Goal: Task Accomplishment & Management: Manage account settings

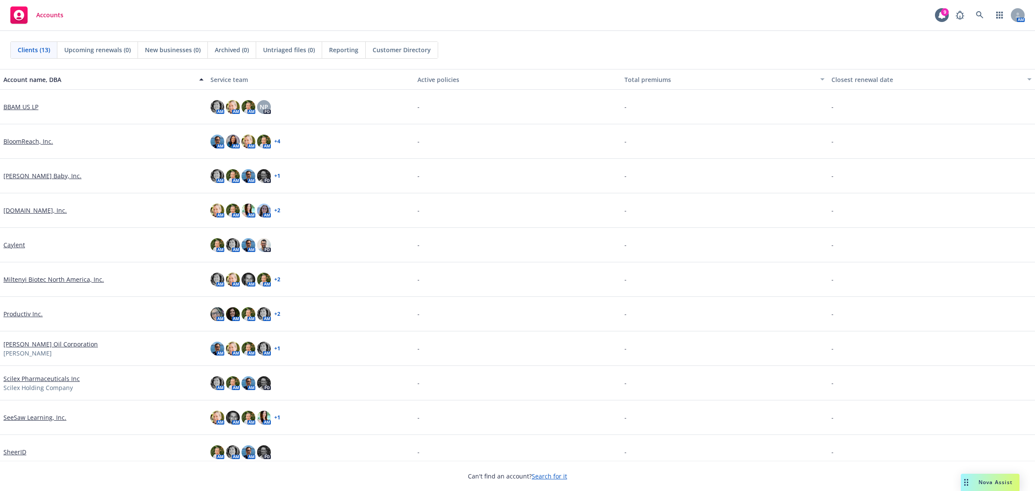
click at [999, 485] on span "Nova Assist" at bounding box center [996, 481] width 34 height 7
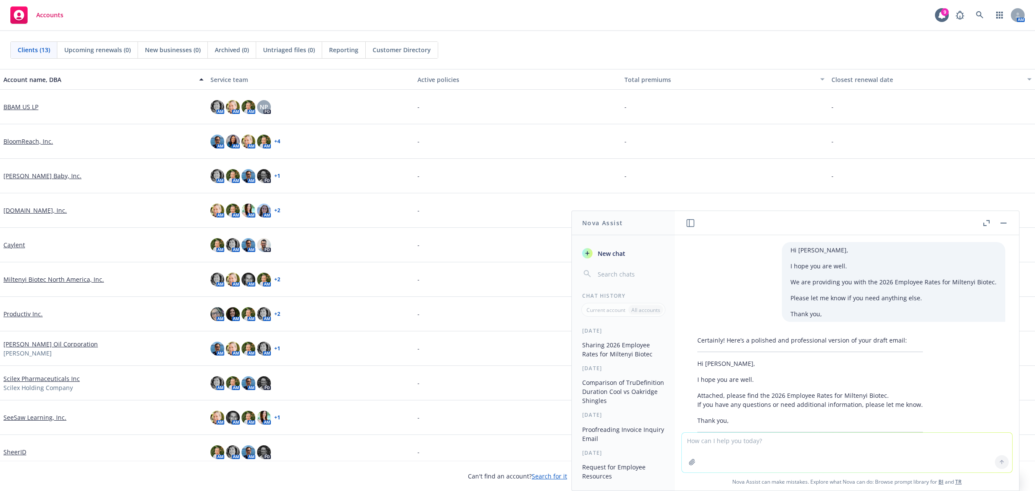
click at [704, 447] on textarea at bounding box center [847, 453] width 330 height 40
type textarea "Provide me with a 2 sentence summary of what passive open enrollment means"
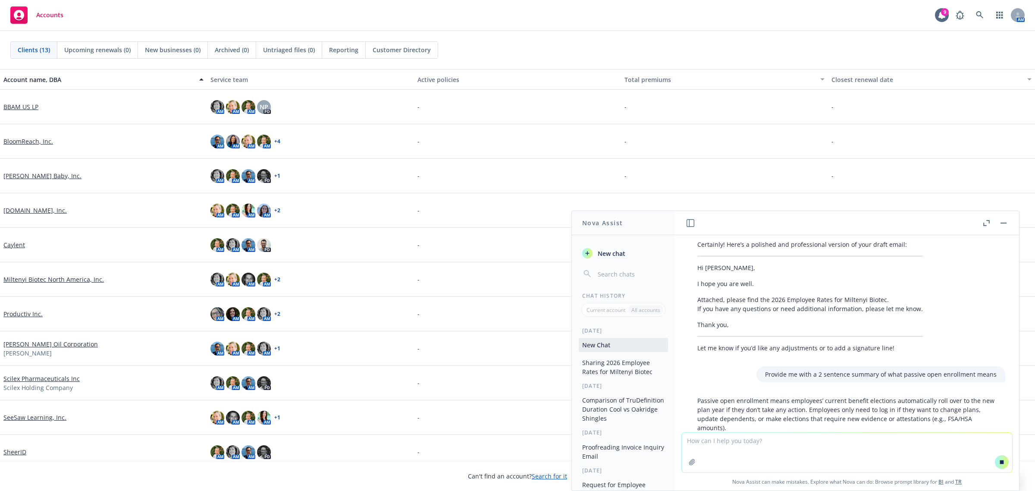
scroll to position [151, 0]
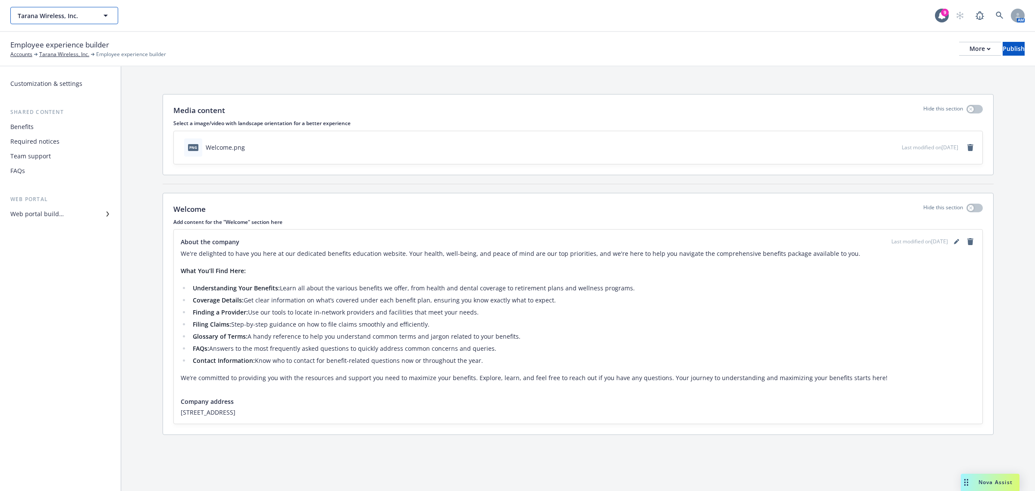
click at [70, 15] on span "Tarana Wireless, Inc." at bounding box center [55, 15] width 75 height 9
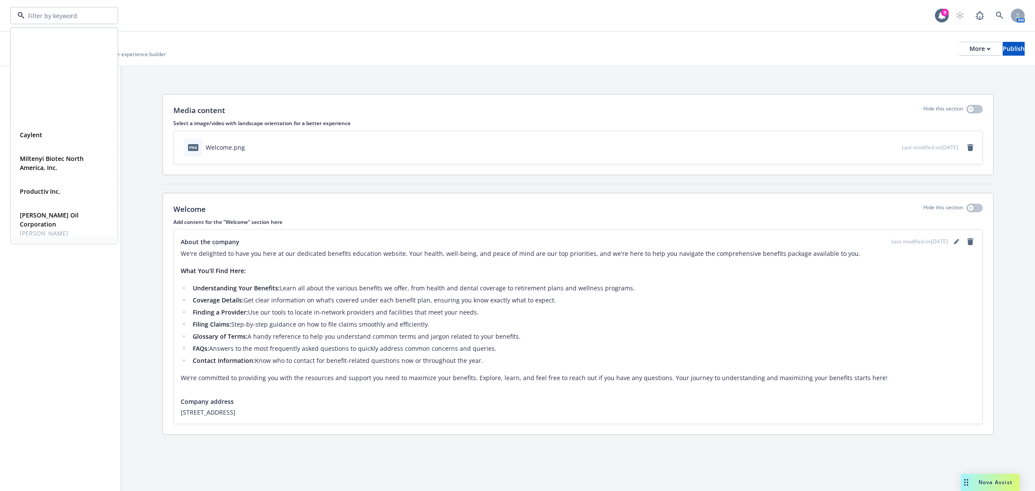
scroll to position [120, 0]
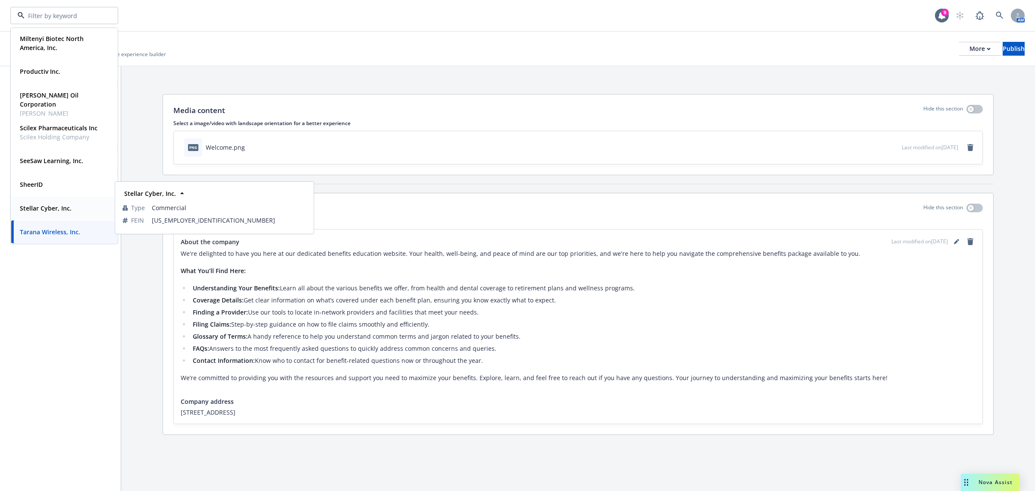
click at [46, 211] on strong "Stellar Cyber, Inc." at bounding box center [46, 208] width 52 height 8
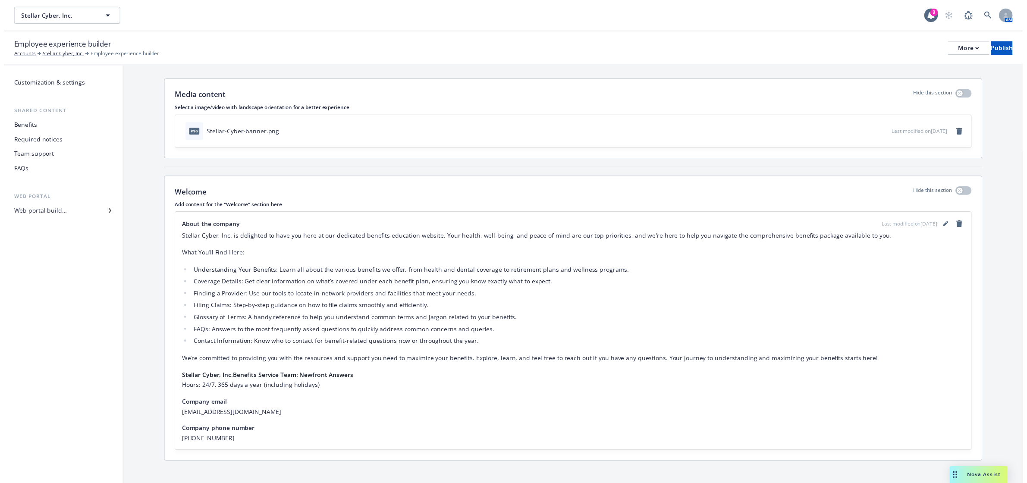
scroll to position [22, 0]
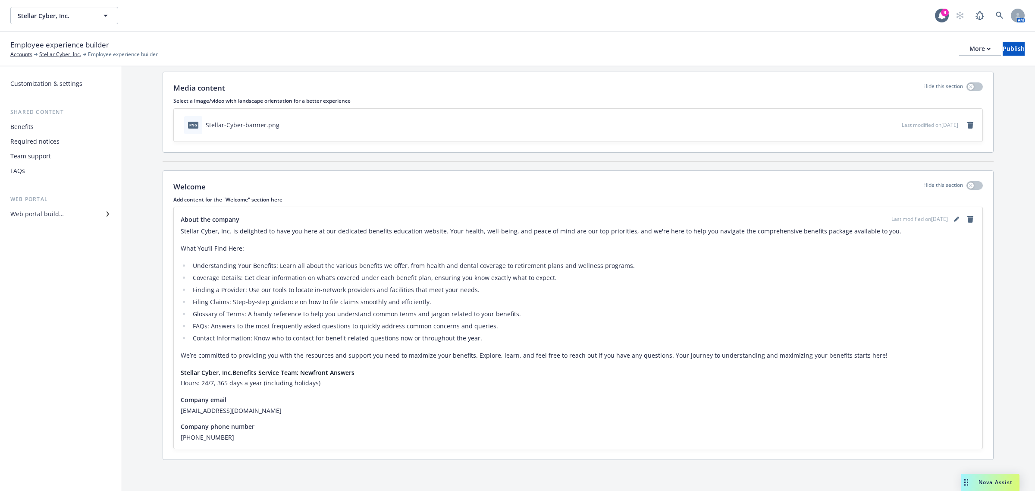
click at [53, 126] on div "Benefits" at bounding box center [60, 127] width 100 height 14
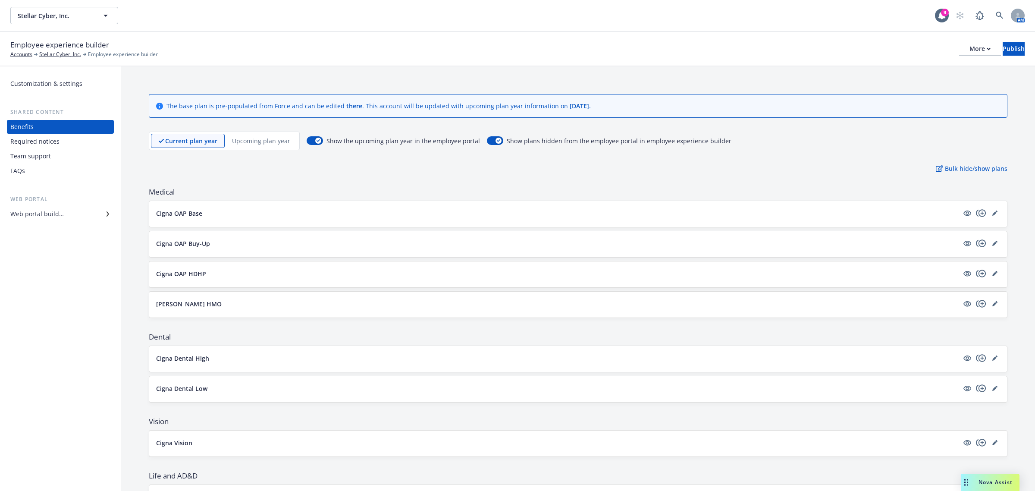
click at [262, 135] on div "Upcoming plan year" at bounding box center [261, 141] width 73 height 14
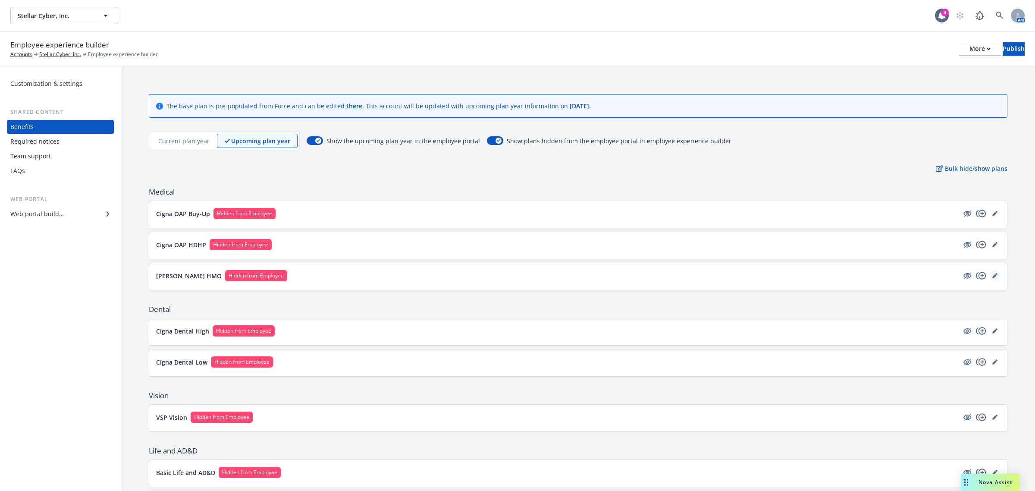
click at [993, 277] on icon "editPencil" at bounding box center [995, 276] width 4 height 4
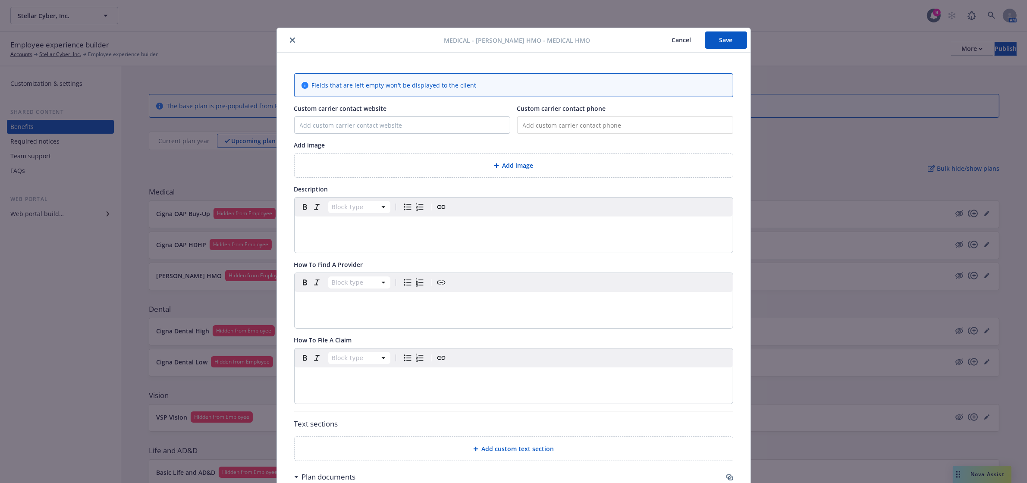
click at [291, 44] on button "close" at bounding box center [292, 40] width 10 height 10
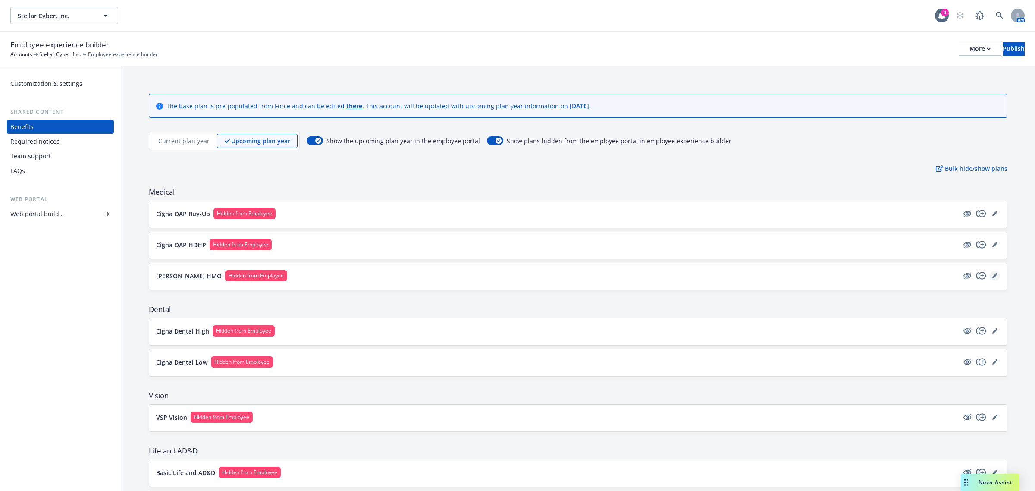
click at [993, 277] on icon "editPencil" at bounding box center [995, 275] width 5 height 5
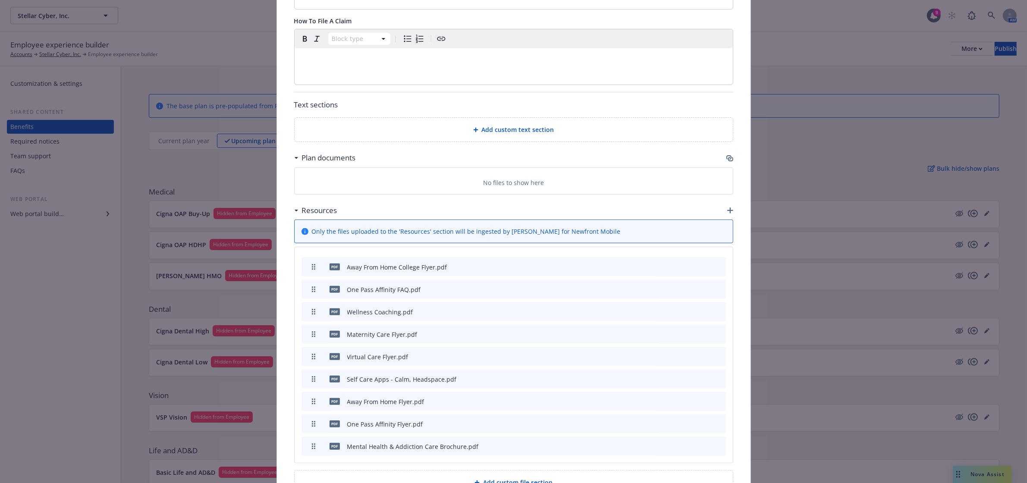
scroll to position [382, 0]
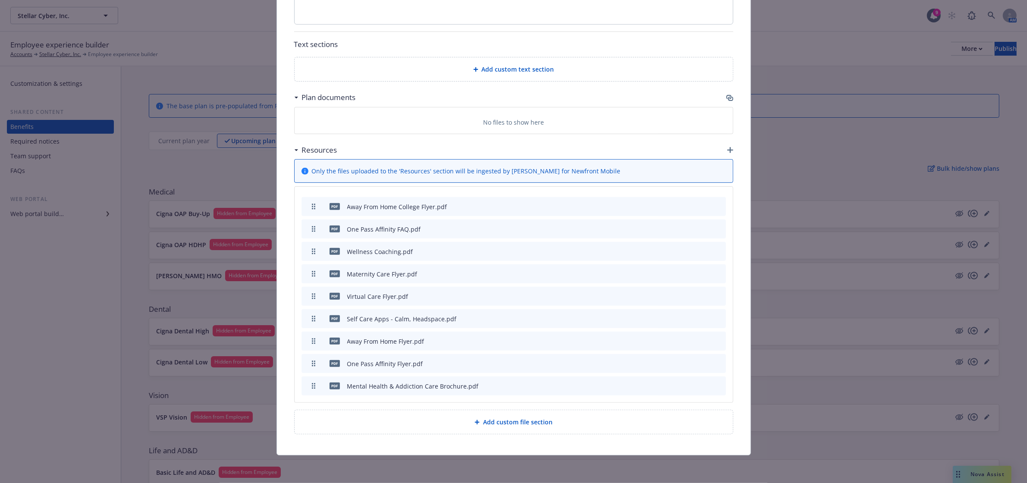
click at [726, 100] on icon "button" at bounding box center [729, 97] width 7 height 7
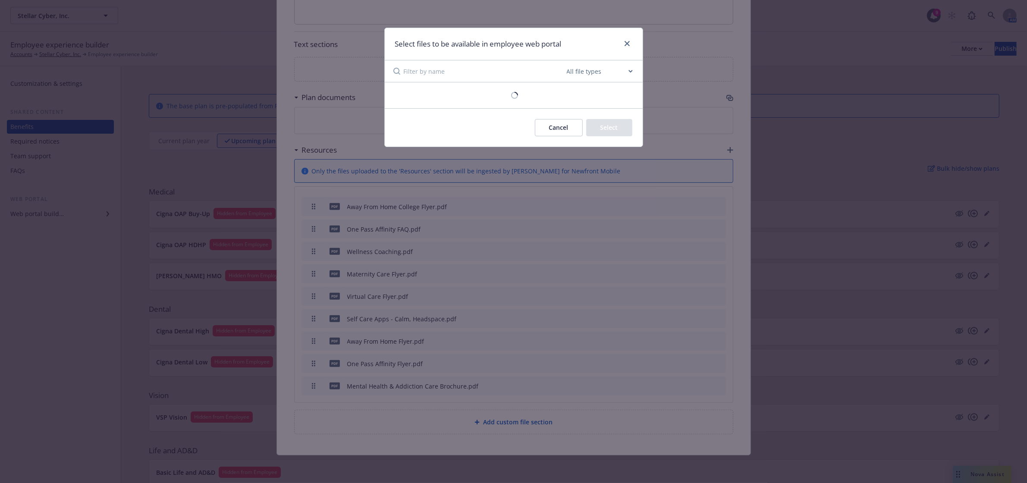
scroll to position [374, 0]
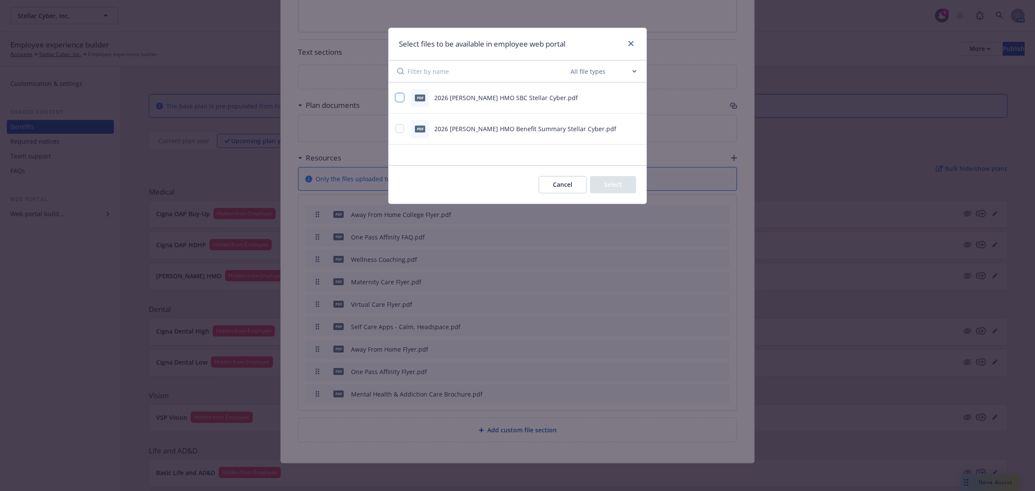
click at [402, 97] on input "checkbox" at bounding box center [400, 97] width 9 height 9
checkbox input "true"
click at [398, 126] on input "checkbox" at bounding box center [400, 128] width 9 height 9
checkbox input "true"
click at [617, 192] on button "Select 2 files" at bounding box center [603, 184] width 65 height 17
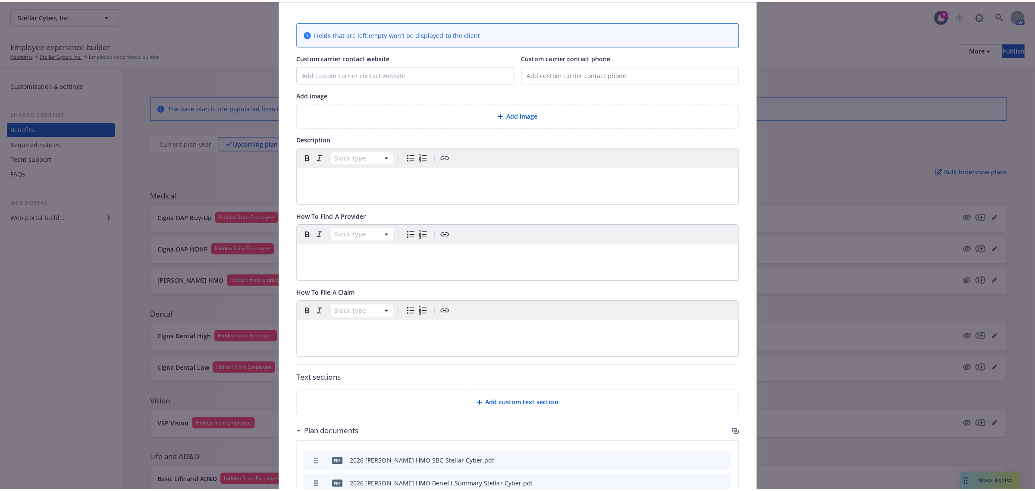
scroll to position [0, 0]
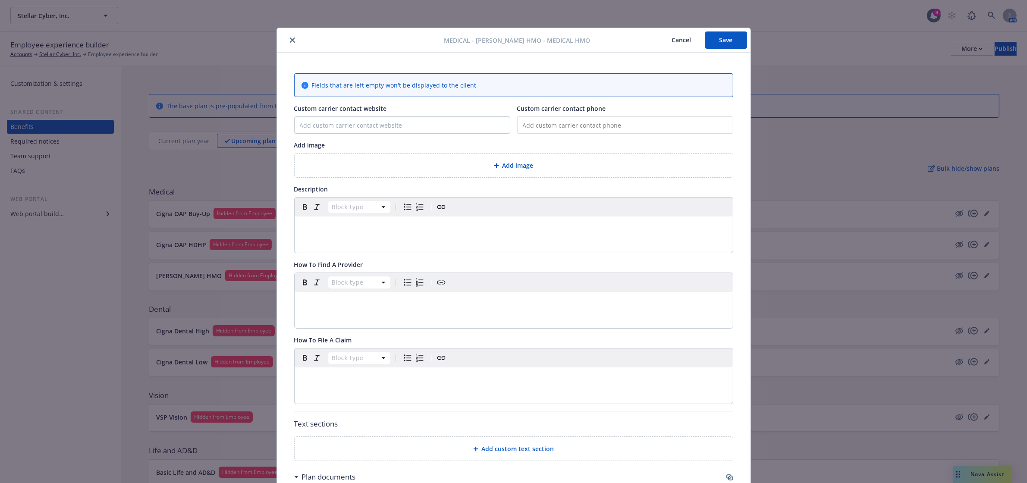
click at [732, 38] on button "Save" at bounding box center [726, 39] width 42 height 17
click at [287, 39] on button "close" at bounding box center [292, 40] width 10 height 10
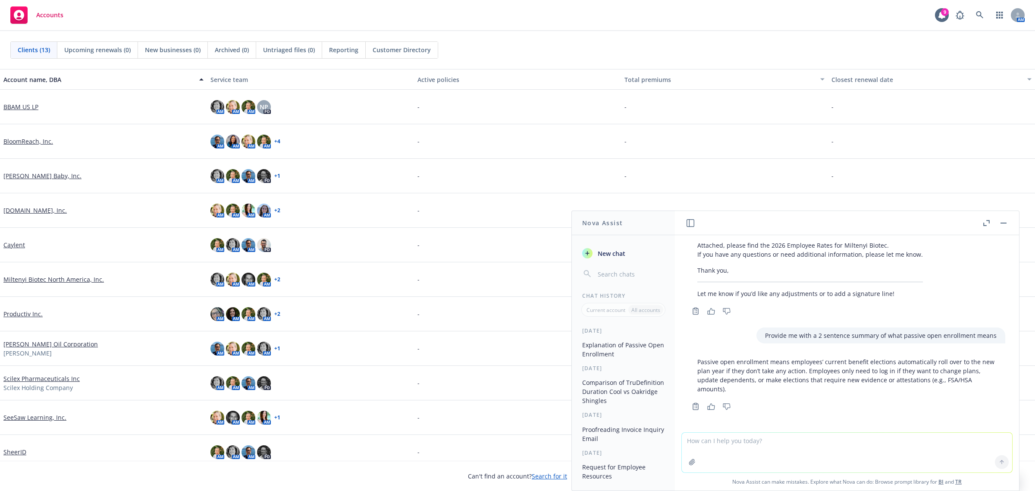
scroll to position [78, 0]
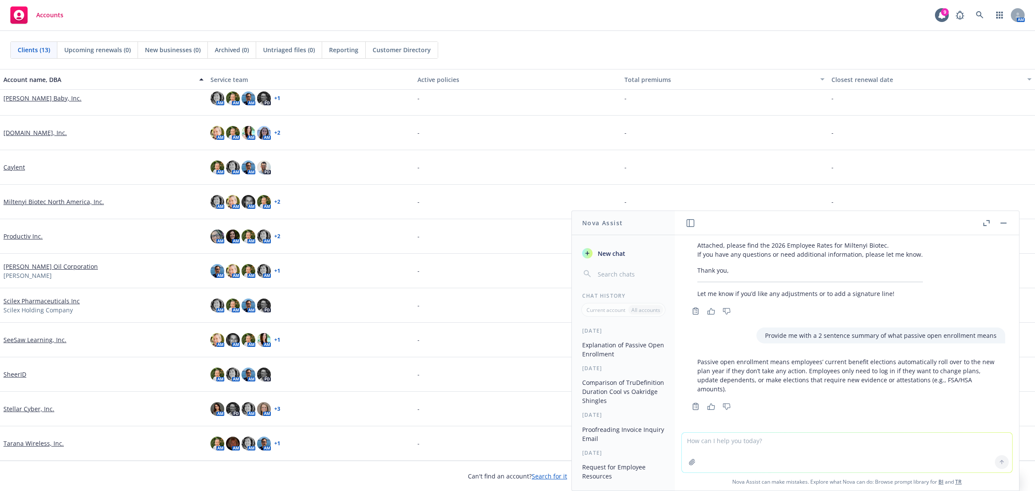
click at [38, 412] on link "Stellar Cyber, Inc." at bounding box center [28, 408] width 51 height 9
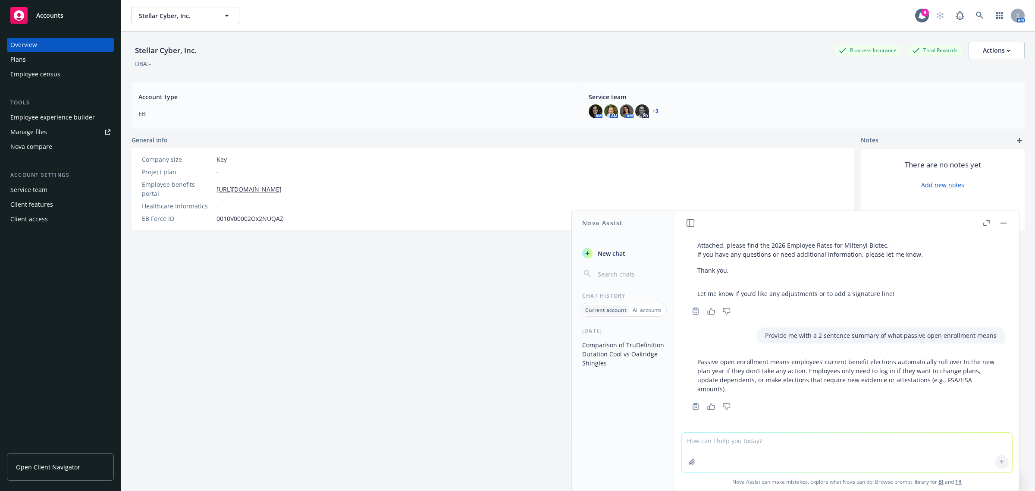
click at [23, 61] on div "Plans" at bounding box center [18, 60] width 16 height 14
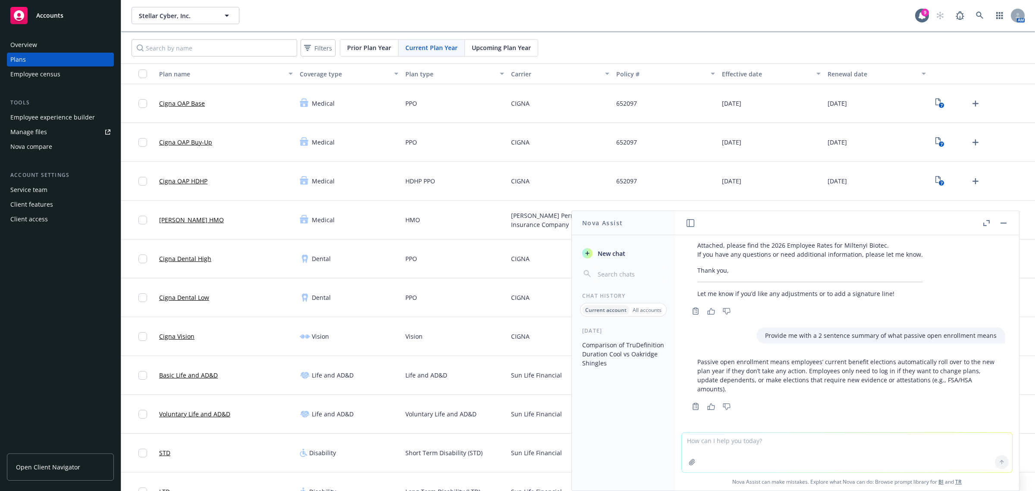
click at [1005, 223] on button "button" at bounding box center [1004, 223] width 10 height 10
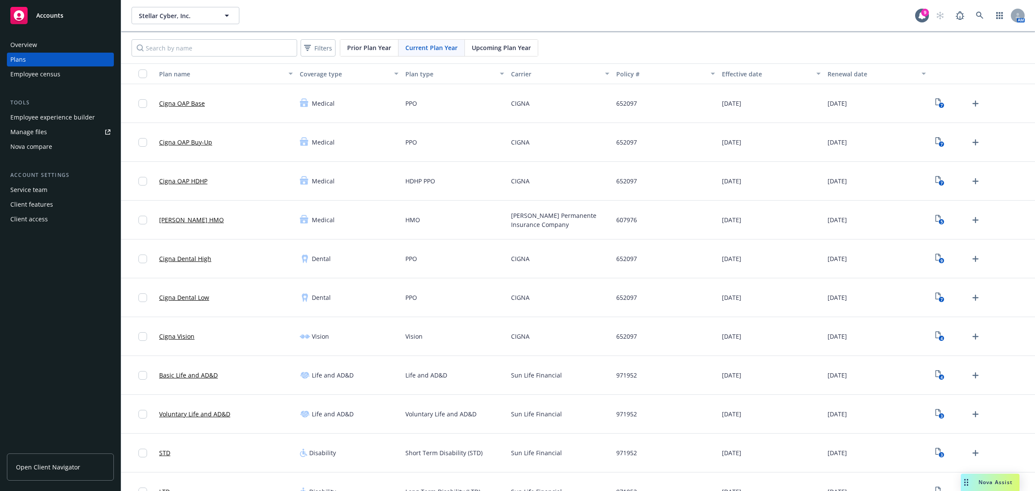
click at [497, 41] on div "Upcoming Plan Year" at bounding box center [501, 48] width 73 height 16
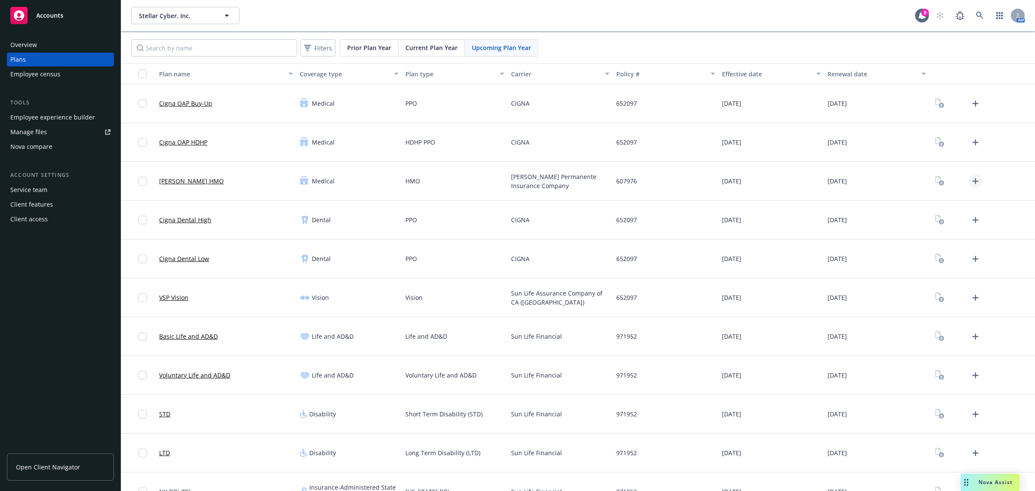
click at [971, 179] on icon "Upload Plan Documents" at bounding box center [976, 181] width 10 height 10
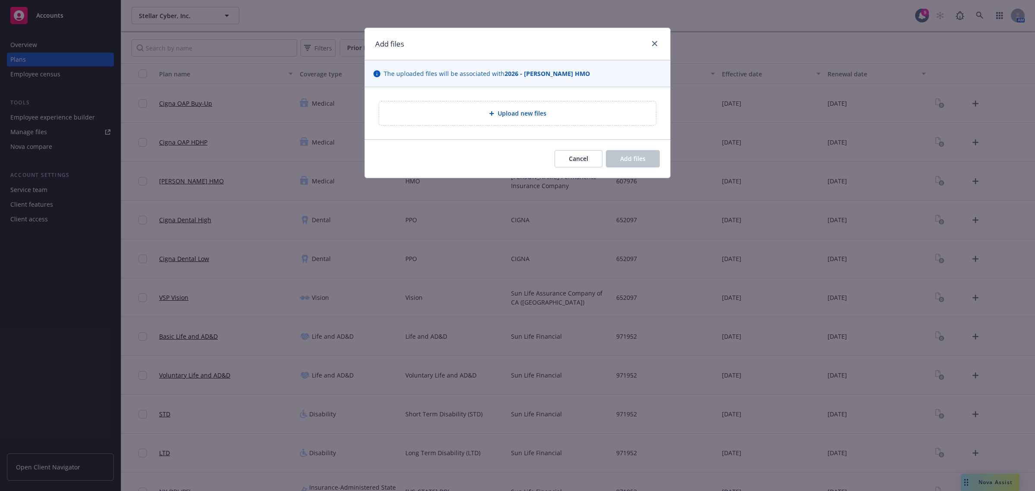
click at [592, 102] on div "Upload new files" at bounding box center [518, 113] width 278 height 25
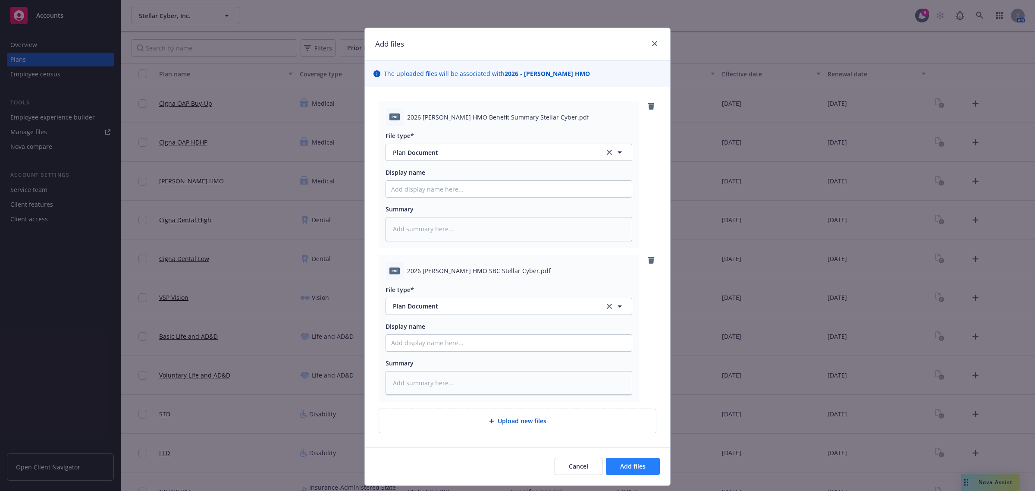
drag, startPoint x: 625, startPoint y: 451, endPoint x: 632, endPoint y: 465, distance: 15.5
click at [626, 453] on div "Cancel Add files" at bounding box center [517, 466] width 305 height 38
click at [634, 469] on span "Add files" at bounding box center [632, 466] width 25 height 8
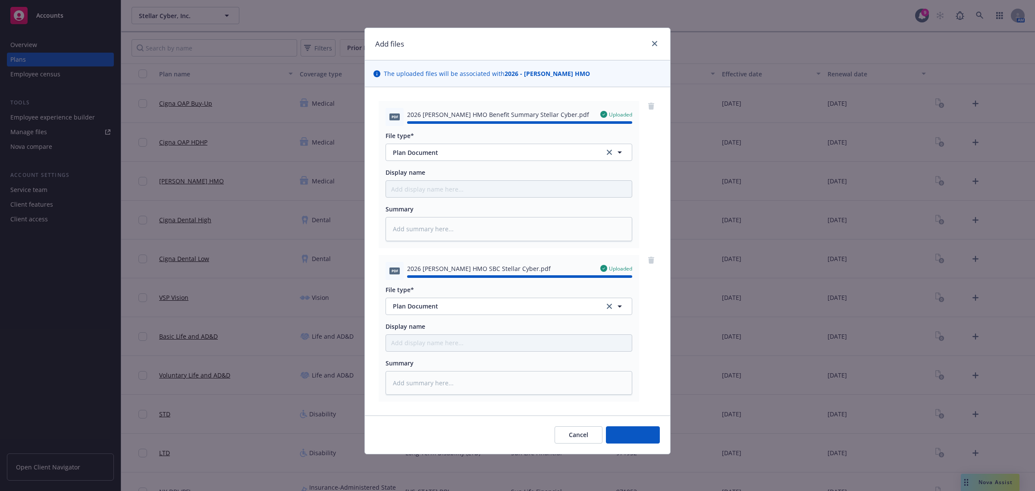
type textarea "x"
